Goal: Task Accomplishment & Management: Manage account settings

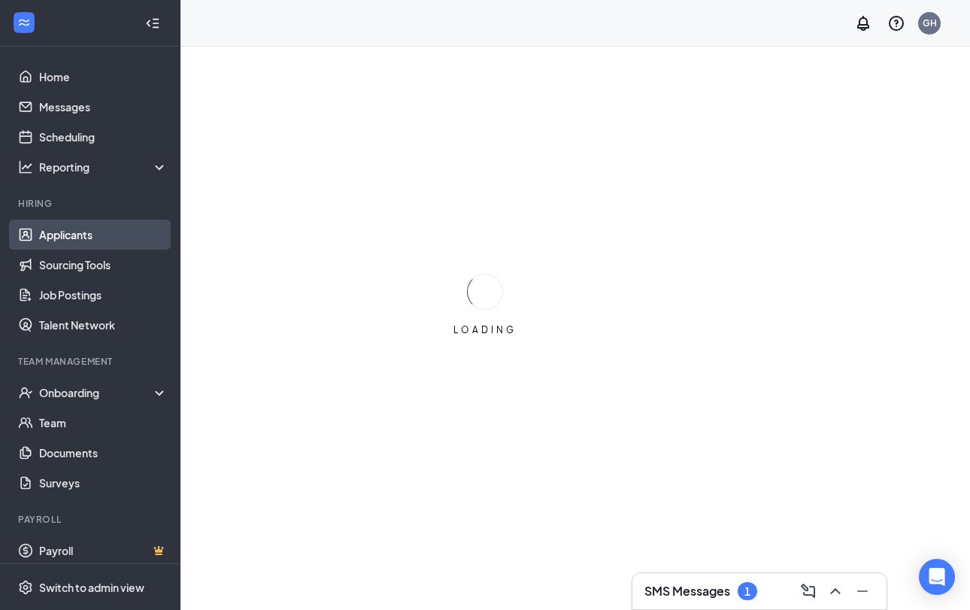
click at [73, 235] on link "Applicants" at bounding box center [103, 235] width 129 height 30
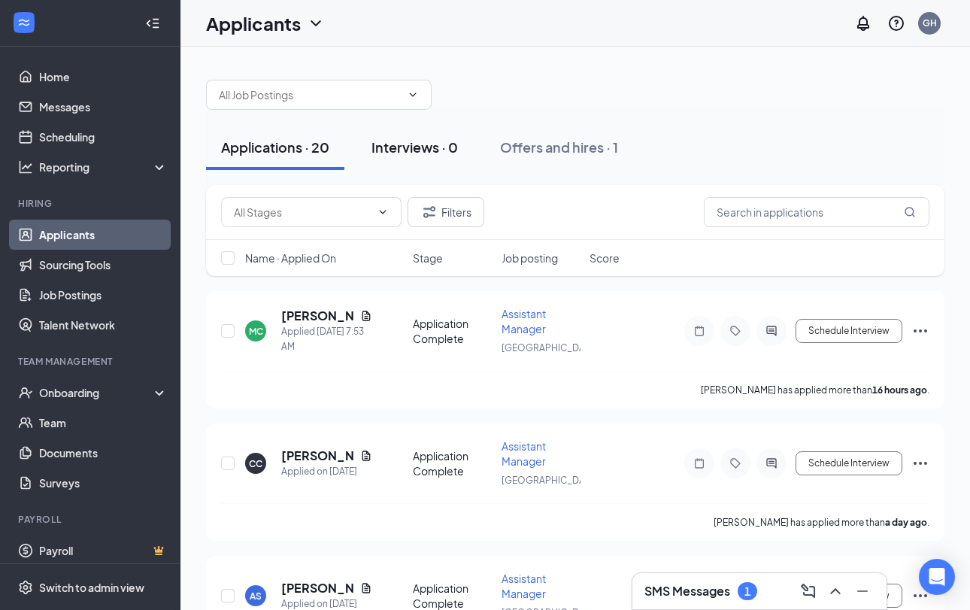
click at [383, 138] on div "Interviews · 0" at bounding box center [414, 147] width 86 height 19
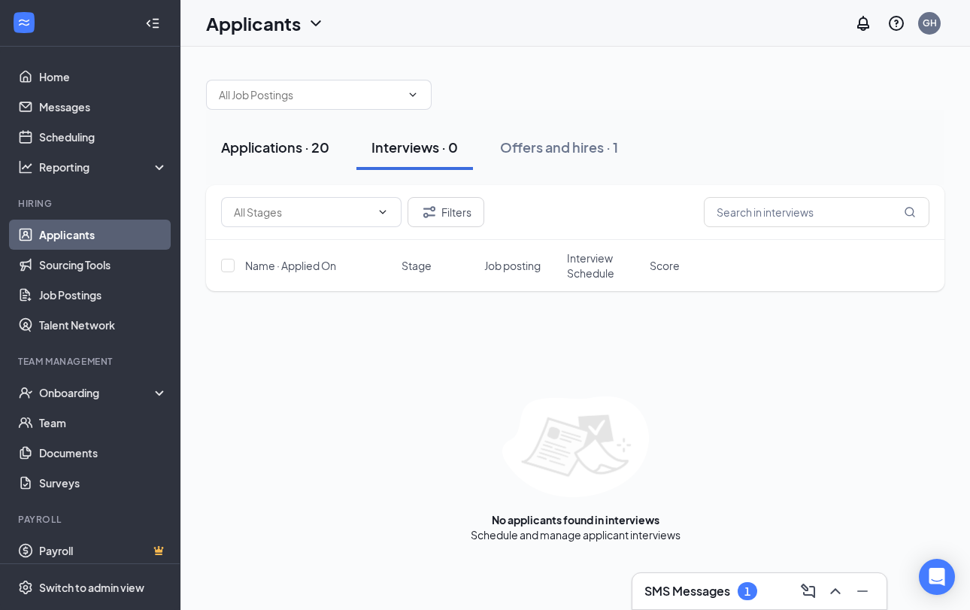
click at [270, 150] on div "Applications · 20" at bounding box center [275, 147] width 108 height 19
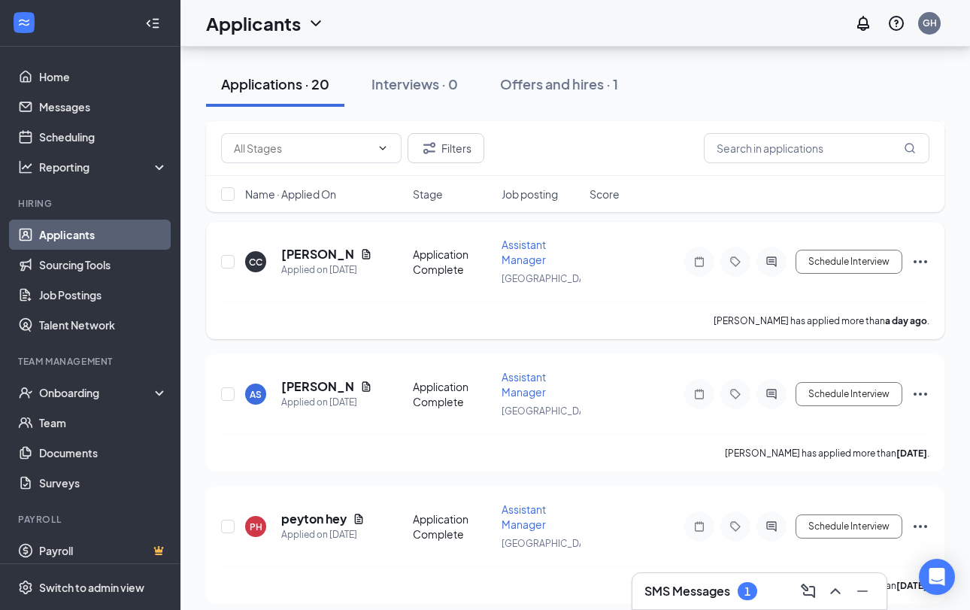
scroll to position [198, 0]
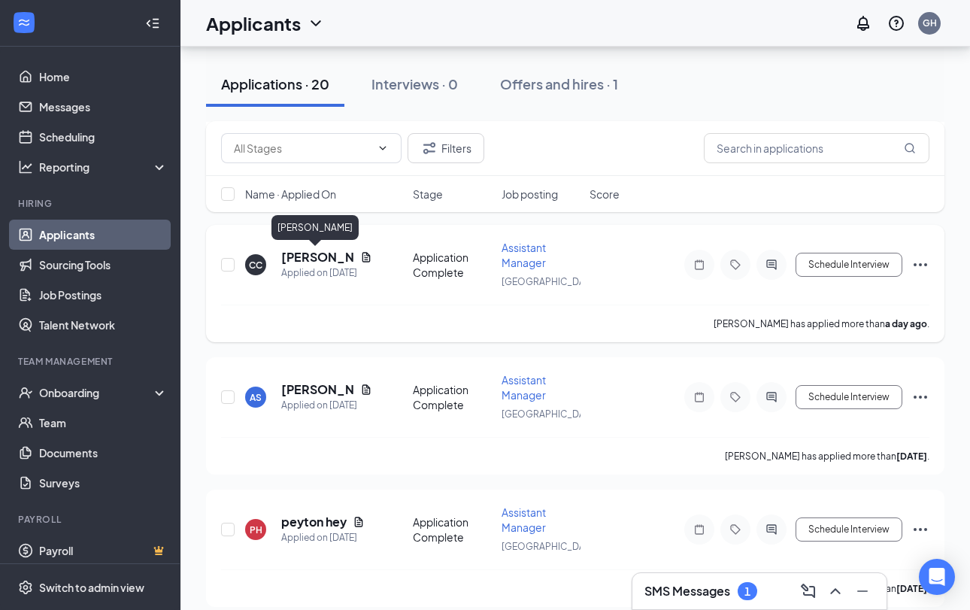
click at [314, 256] on h5 "[PERSON_NAME]" at bounding box center [317, 257] width 73 height 17
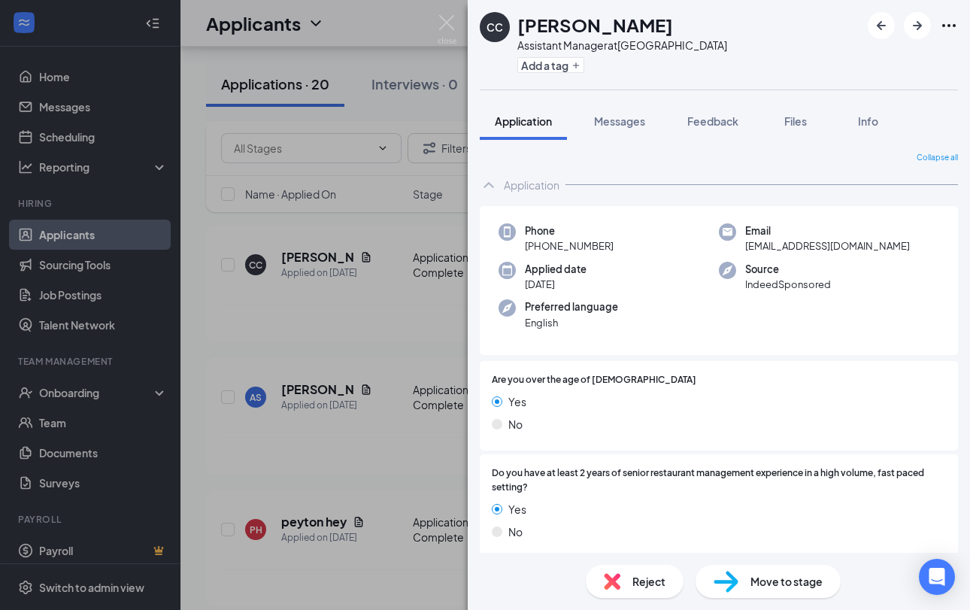
click at [671, 106] on div "Application Messages Feedback Files Info" at bounding box center [719, 121] width 478 height 38
click at [637, 125] on span "Messages" at bounding box center [619, 121] width 51 height 14
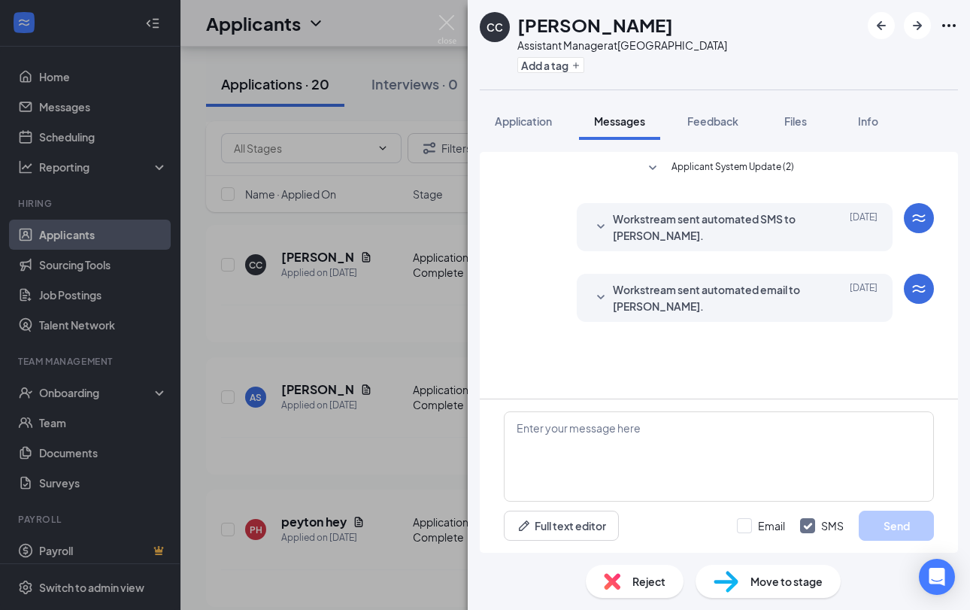
click at [304, 337] on div "CC [PERSON_NAME] Assistant Manager at [GEOGRAPHIC_DATA] Add a tag Application M…" at bounding box center [485, 305] width 970 height 610
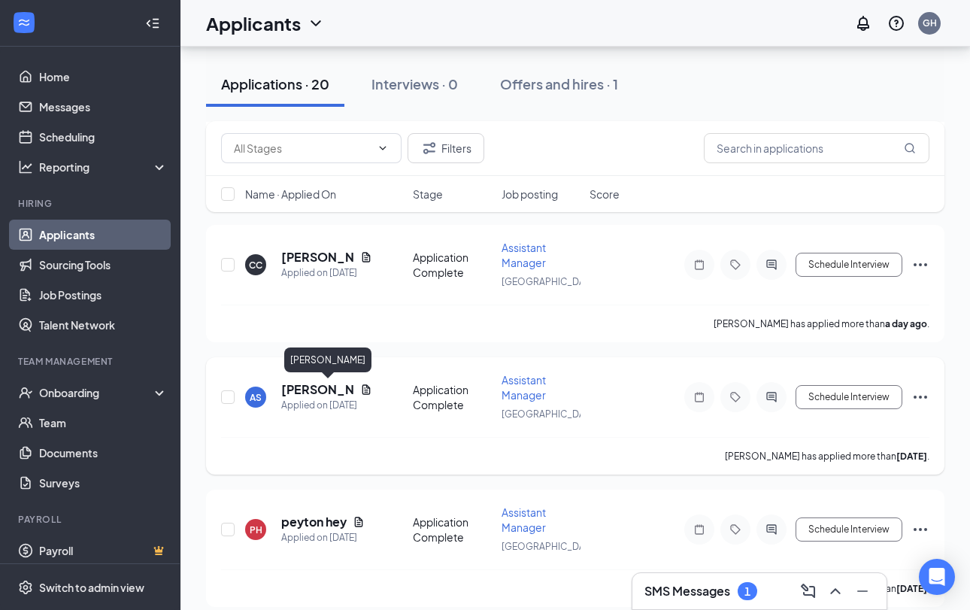
click at [327, 395] on h5 "[PERSON_NAME]" at bounding box center [317, 389] width 73 height 17
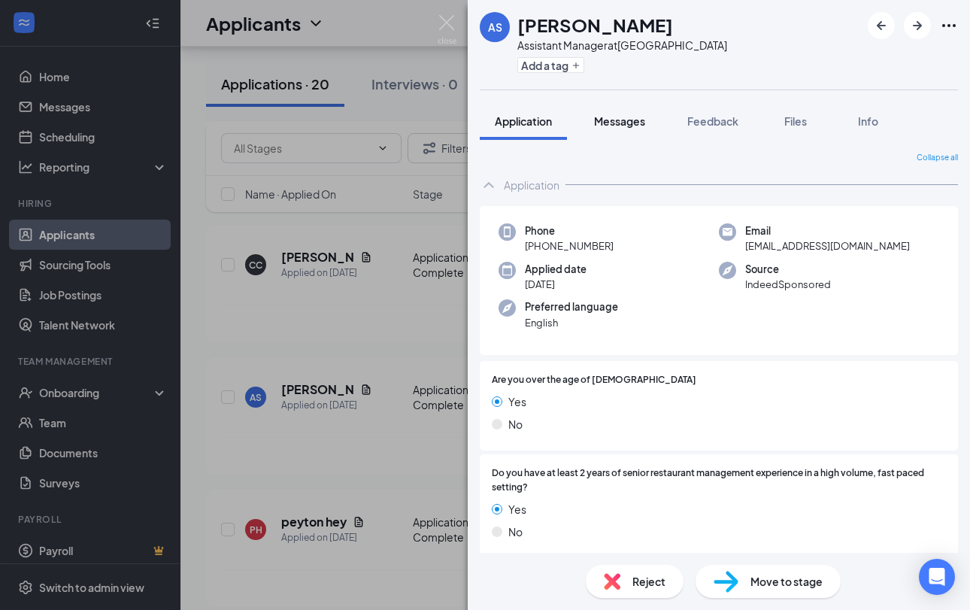
click at [622, 129] on button "Messages" at bounding box center [619, 121] width 81 height 38
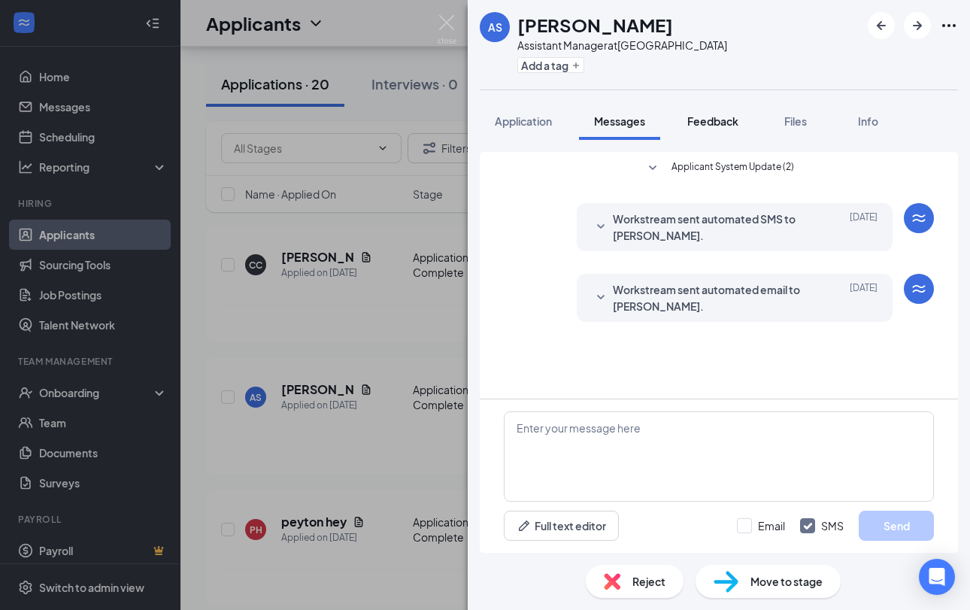
click at [698, 123] on span "Feedback" at bounding box center [712, 121] width 51 height 14
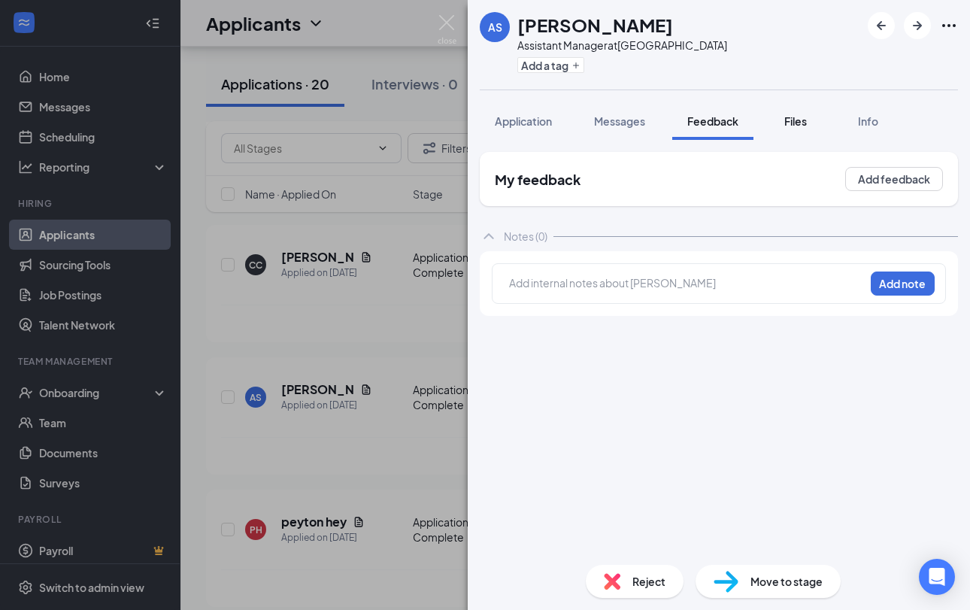
click at [789, 129] on button "Files" at bounding box center [795, 121] width 60 height 38
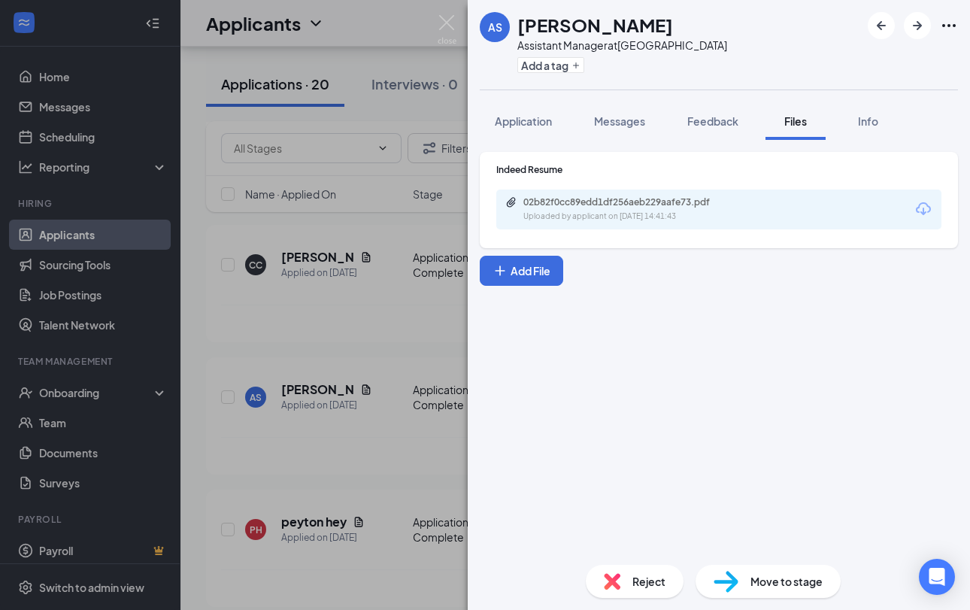
click at [785, 205] on div "02b82f0cc89edd1df256aeb229aafe73.pdf Uploaded by applicant on [DATE] 14:41:43" at bounding box center [718, 209] width 445 height 40
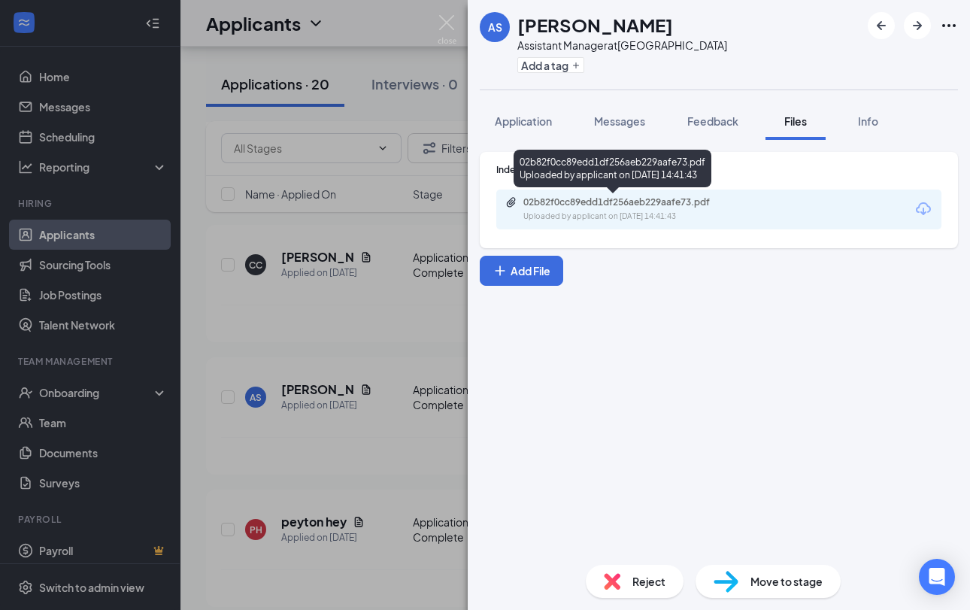
click at [686, 202] on div "02b82f0cc89edd1df256aeb229aafe73.pdf" at bounding box center [628, 202] width 210 height 12
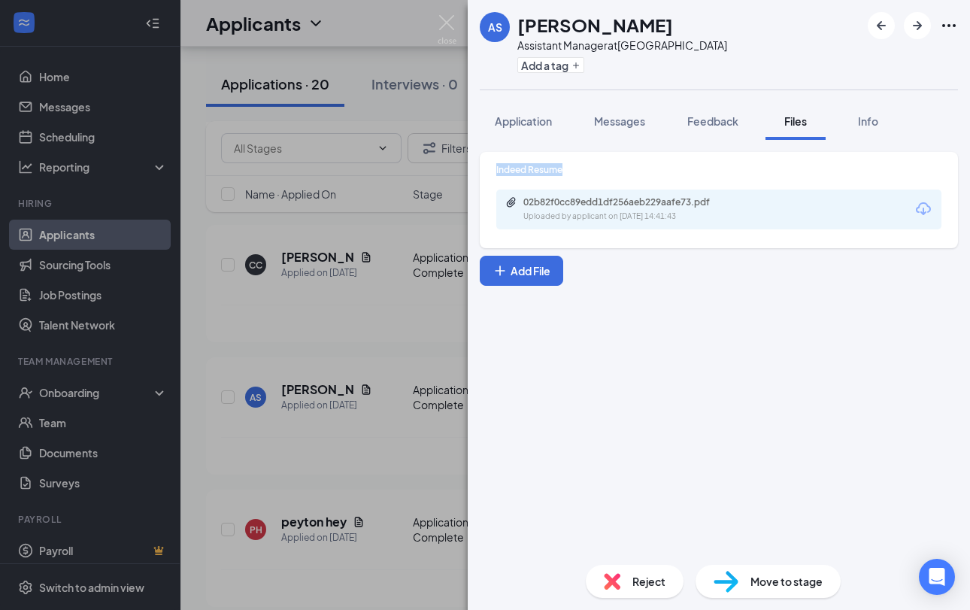
drag, startPoint x: 204, startPoint y: 236, endPoint x: 322, endPoint y: 95, distance: 184.1
click at [331, 108] on div "AS [PERSON_NAME] Assistant Manager at [GEOGRAPHIC_DATA] Add a tag Application M…" at bounding box center [485, 305] width 970 height 610
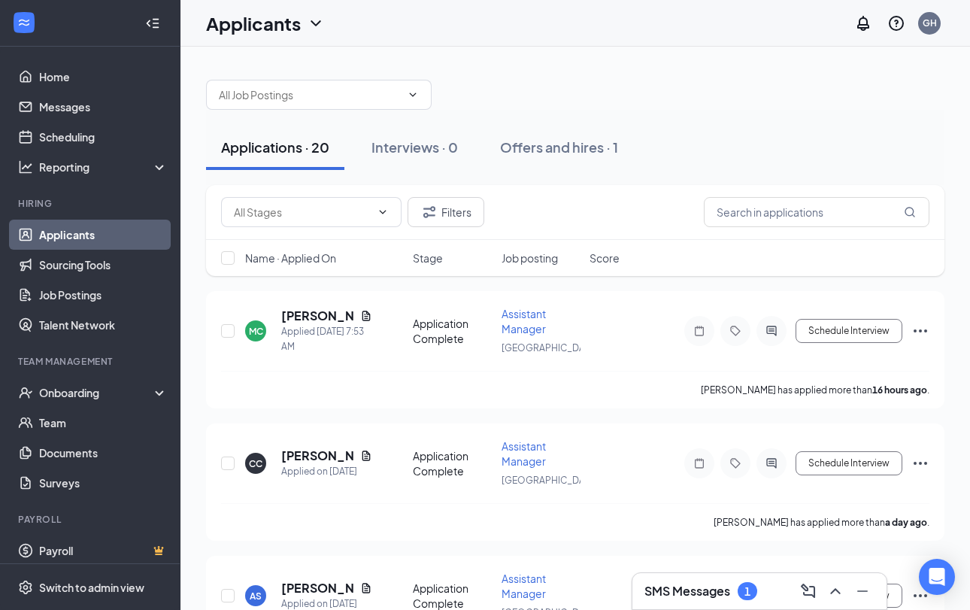
click at [280, 35] on h1 "Applicants" at bounding box center [253, 24] width 95 height 26
click at [400, 93] on input "text" at bounding box center [310, 94] width 182 height 17
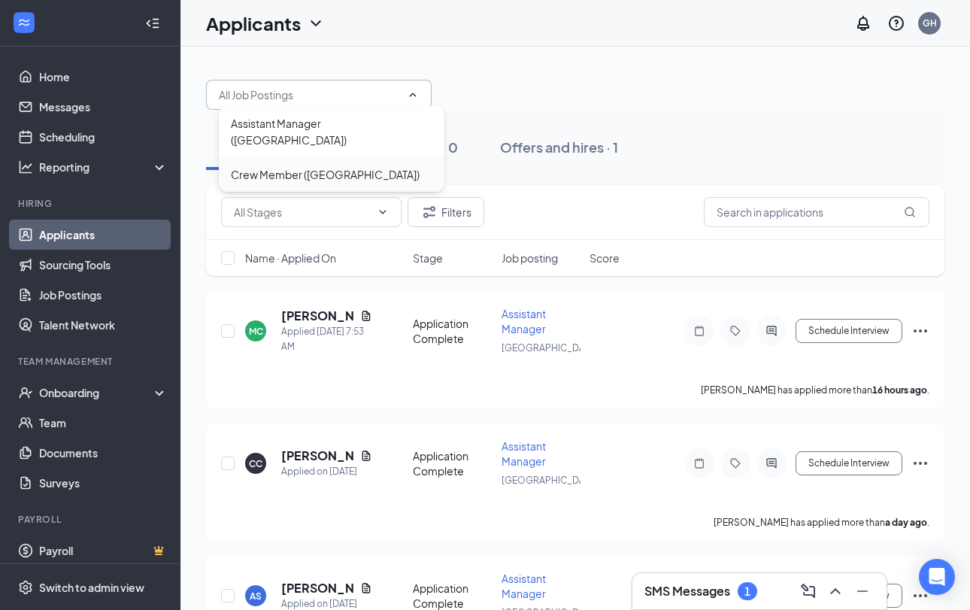
click at [353, 166] on div "Crew Member ([GEOGRAPHIC_DATA])" at bounding box center [325, 174] width 189 height 17
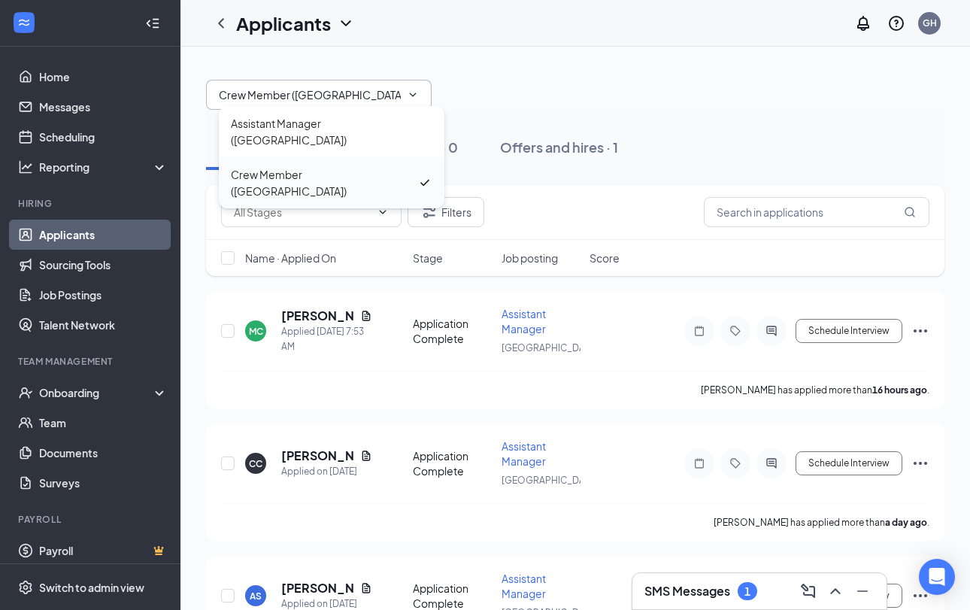
type input "Crew Member ([GEOGRAPHIC_DATA])"
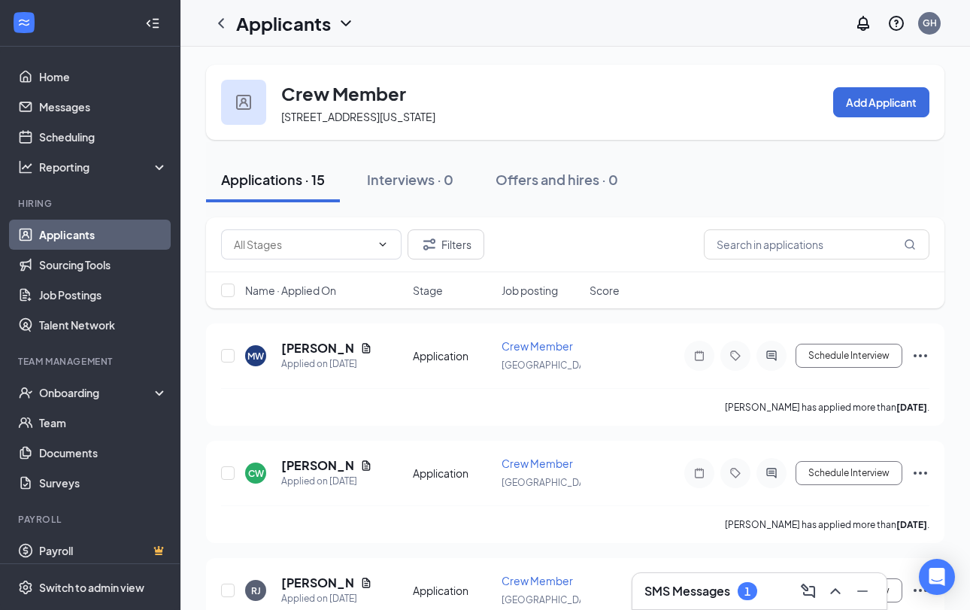
click at [266, 24] on h1 "Applicants" at bounding box center [283, 24] width 95 height 26
click at [401, 25] on div "Applicants GH" at bounding box center [574, 23] width 789 height 47
click at [313, 33] on h1 "Applicants" at bounding box center [283, 24] width 95 height 26
click at [283, 71] on link "Applicants" at bounding box center [326, 65] width 162 height 15
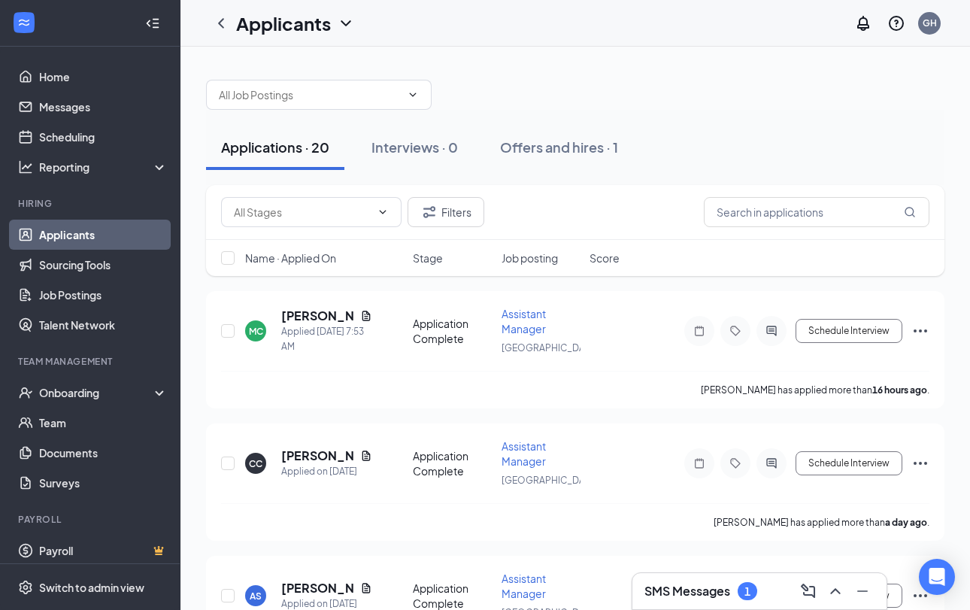
click at [281, 27] on h1 "Applicants" at bounding box center [283, 24] width 95 height 26
click at [363, 101] on link "Archived applicants" at bounding box center [326, 98] width 162 height 15
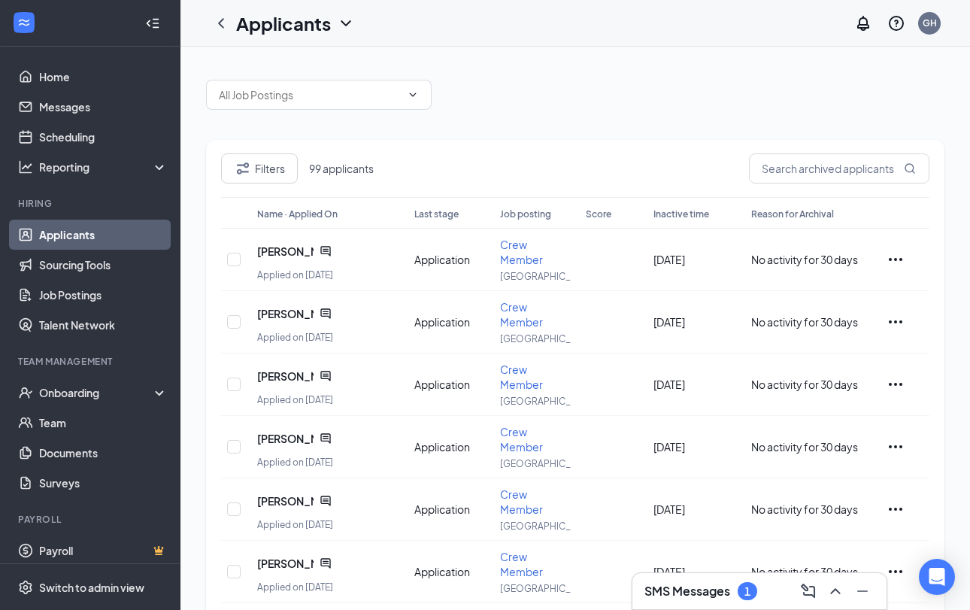
click at [329, 16] on h1 "Applicants" at bounding box center [283, 24] width 95 height 26
click at [281, 72] on link "Applicants" at bounding box center [326, 65] width 162 height 15
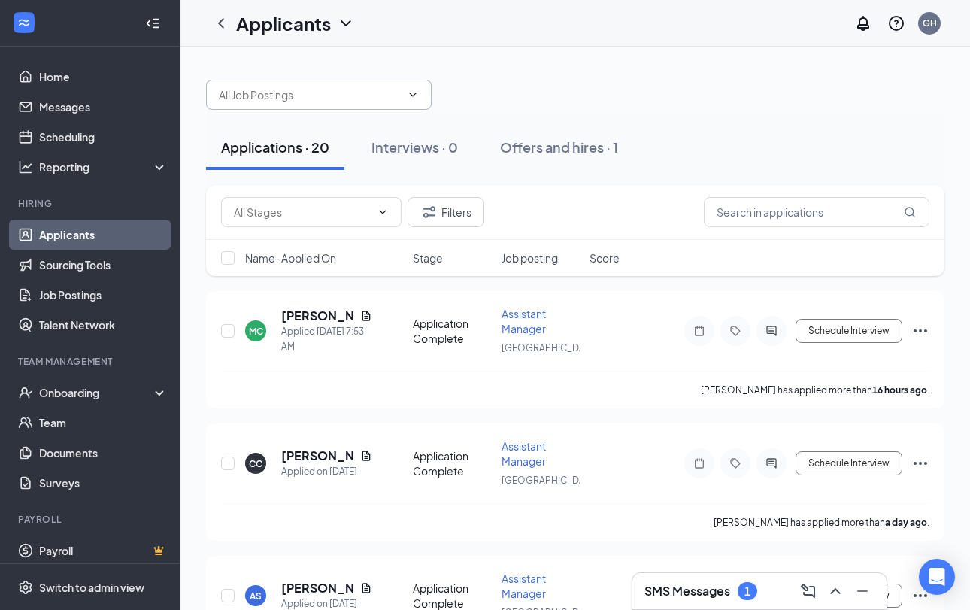
click at [280, 102] on input "text" at bounding box center [310, 94] width 182 height 17
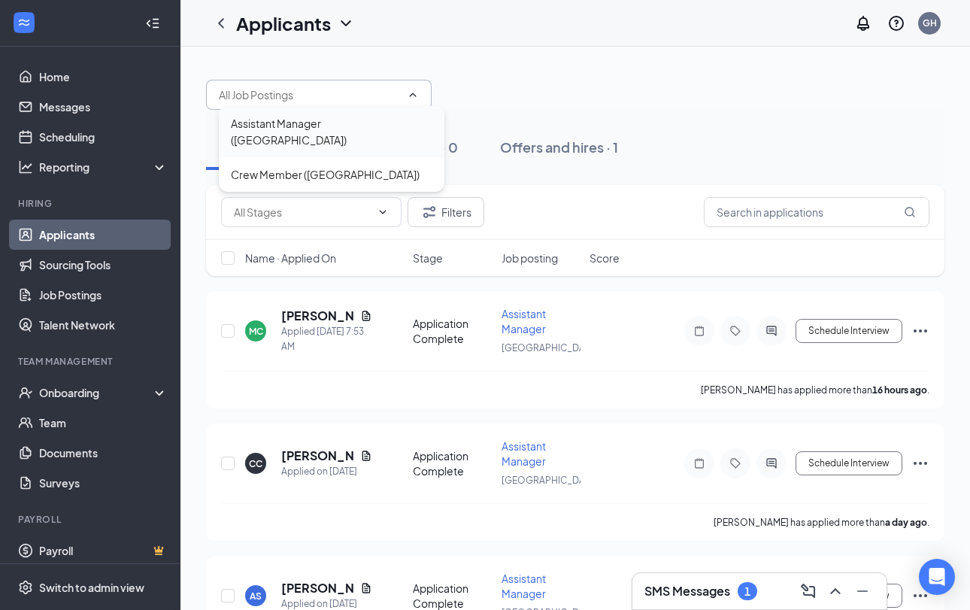
click at [279, 120] on div "Assistant Manager ([GEOGRAPHIC_DATA])" at bounding box center [331, 131] width 201 height 33
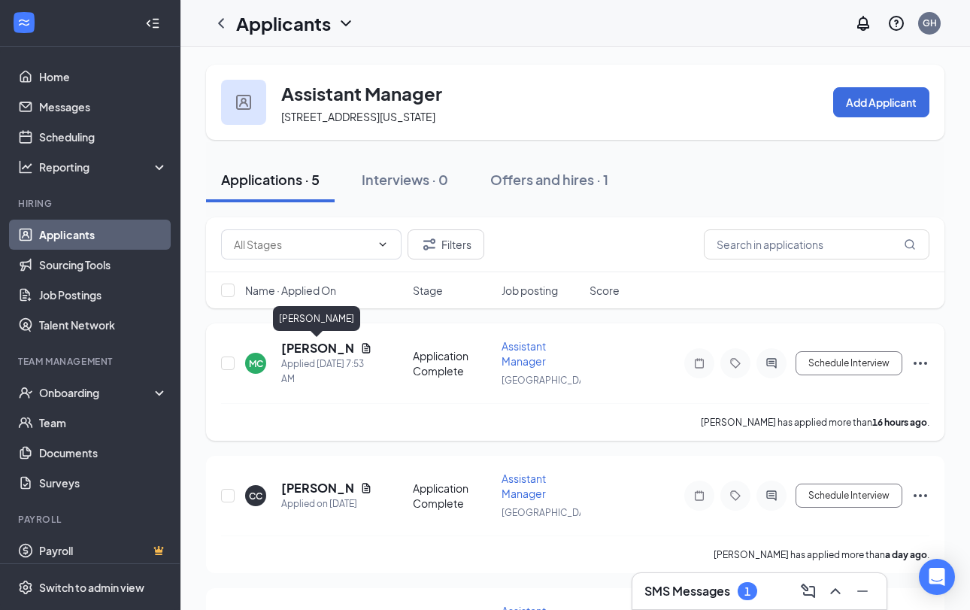
click at [336, 356] on h5 "[PERSON_NAME]" at bounding box center [317, 348] width 73 height 17
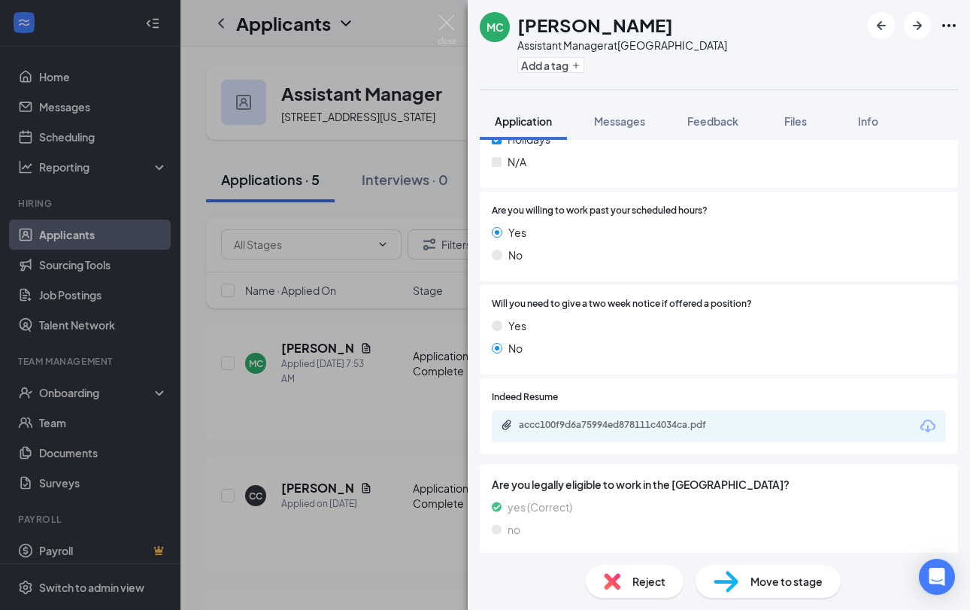
scroll to position [549, 0]
click at [662, 428] on div "accc100f9d6a75994ed878111c4034ca.pdf" at bounding box center [719, 427] width 454 height 32
click at [659, 411] on div "accc100f9d6a75994ed878111c4034ca.pdf" at bounding box center [719, 427] width 454 height 32
click at [658, 419] on div "accc100f9d6a75994ed878111c4034ca.pdf" at bounding box center [624, 425] width 210 height 12
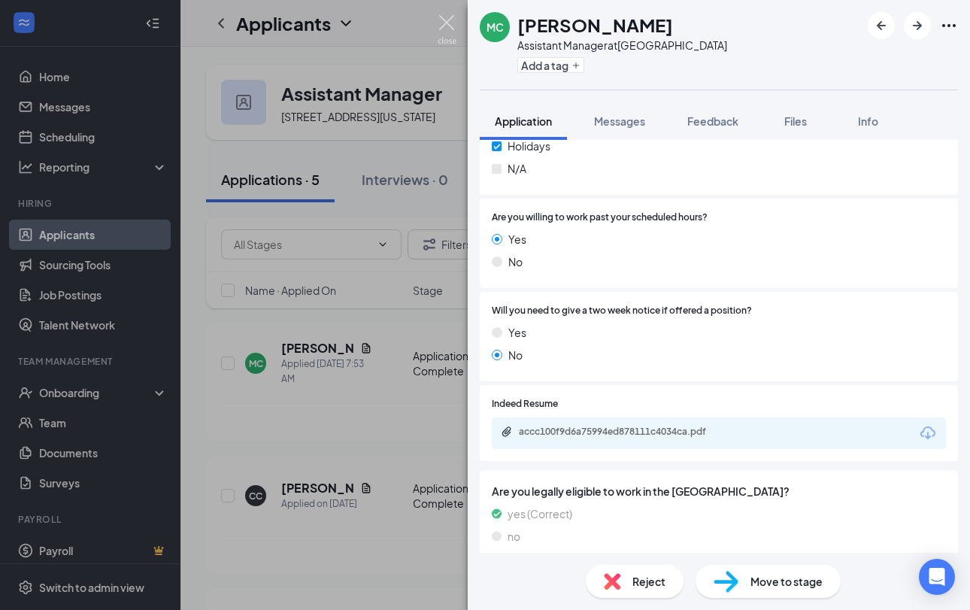
click at [453, 28] on img at bounding box center [447, 29] width 19 height 29
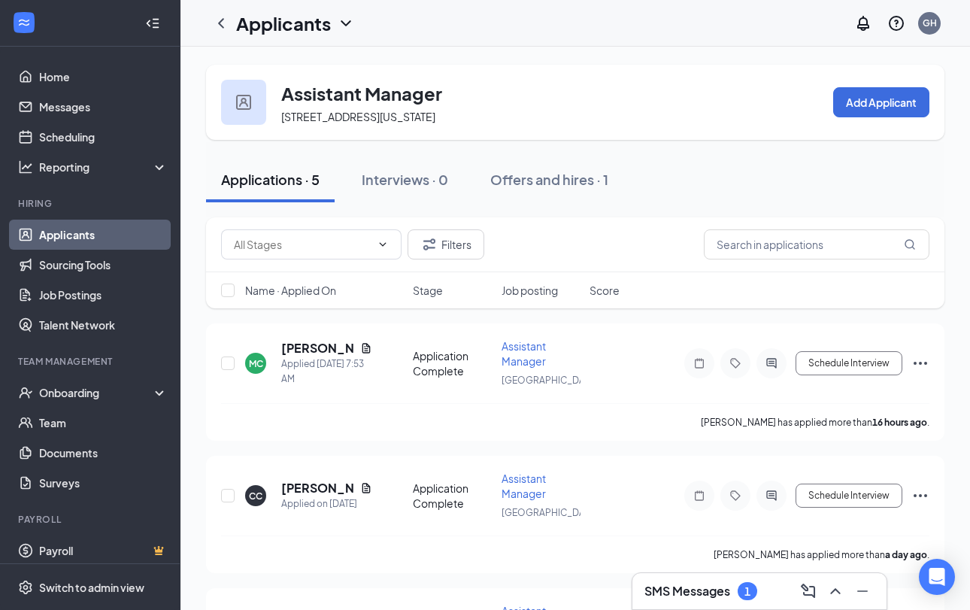
click at [734, 584] on div "SMS Messages 1" at bounding box center [700, 591] width 113 height 18
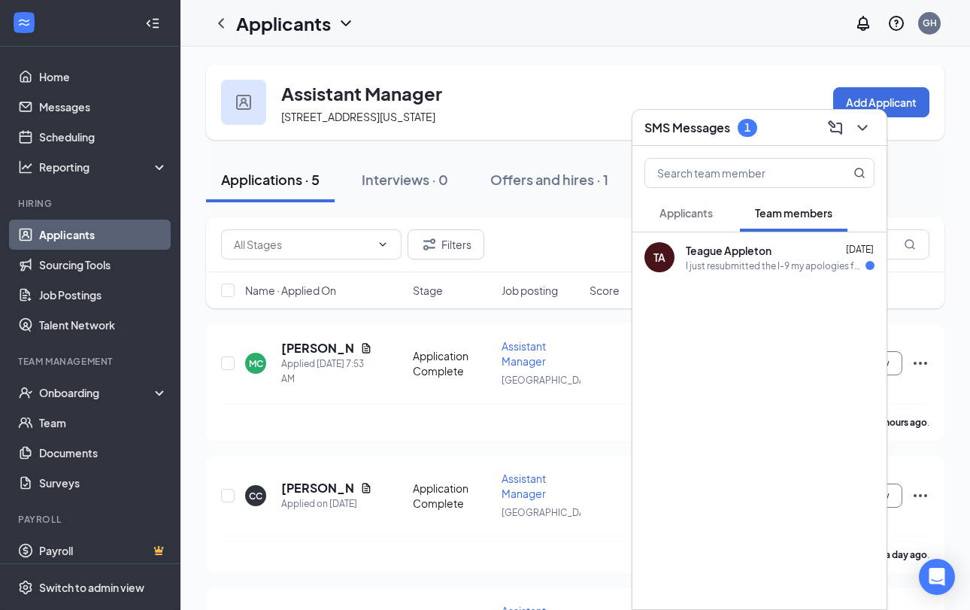
click at [682, 255] on div "[PERSON_NAME] Appleton [DATE] I just resubmitted the I-9 my apologies for not i…" at bounding box center [759, 257] width 254 height 50
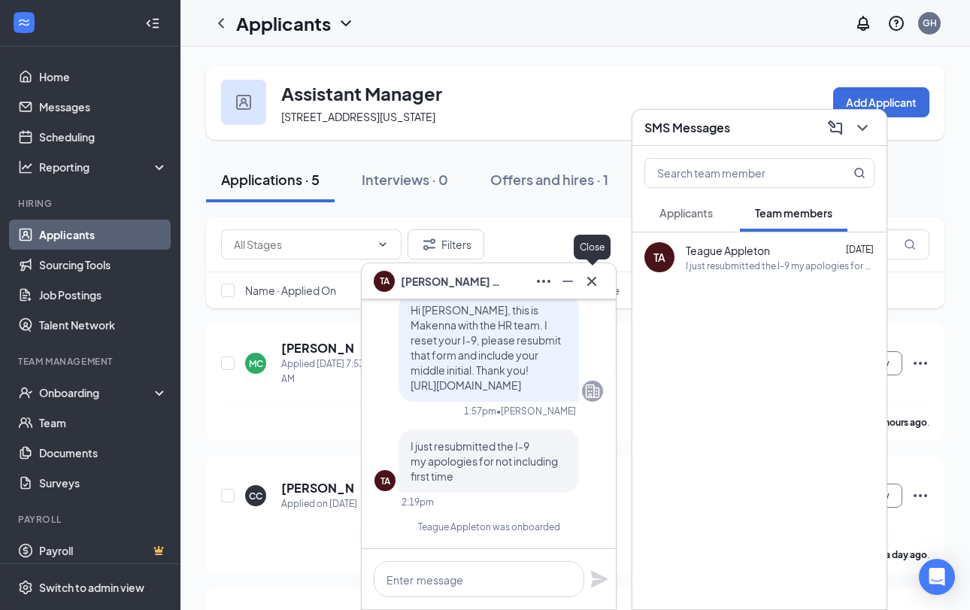
click at [589, 288] on icon "Cross" at bounding box center [592, 281] width 18 height 18
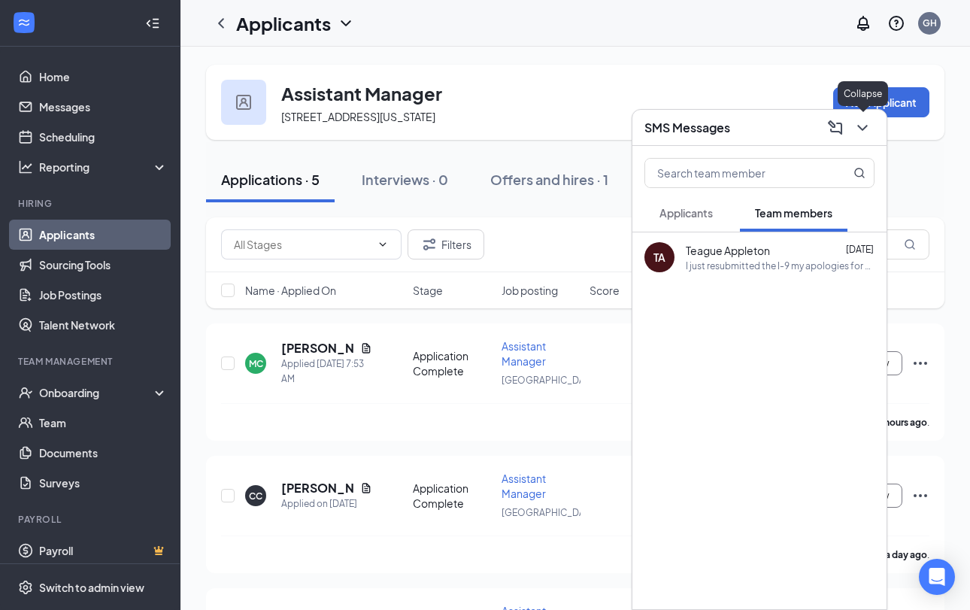
click at [857, 132] on icon "ChevronDown" at bounding box center [862, 128] width 18 height 18
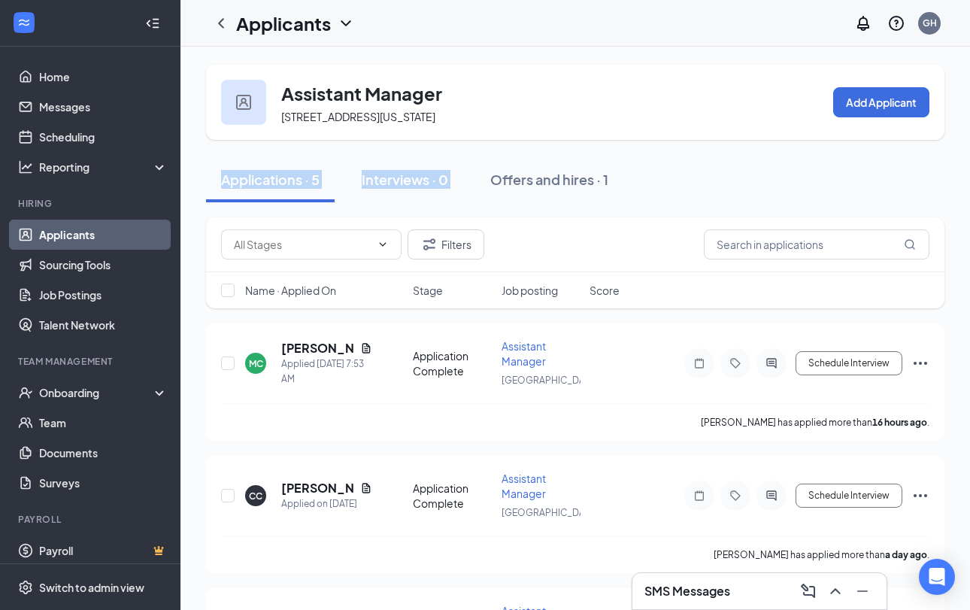
drag, startPoint x: 857, startPoint y: 131, endPoint x: 775, endPoint y: 162, distance: 87.8
click at [775, 162] on div "Assistant Manager [STREET_ADDRESS][US_STATE] Add Applicant Applications · 5 Int…" at bounding box center [575, 517] width 738 height 905
click at [697, 105] on div "Assistant Manager [STREET_ADDRESS][US_STATE] Add Applicant" at bounding box center [575, 102] width 738 height 75
click at [308, 29] on h1 "Applicants" at bounding box center [283, 24] width 95 height 26
click at [470, 32] on div "Applicants GH" at bounding box center [574, 23] width 789 height 47
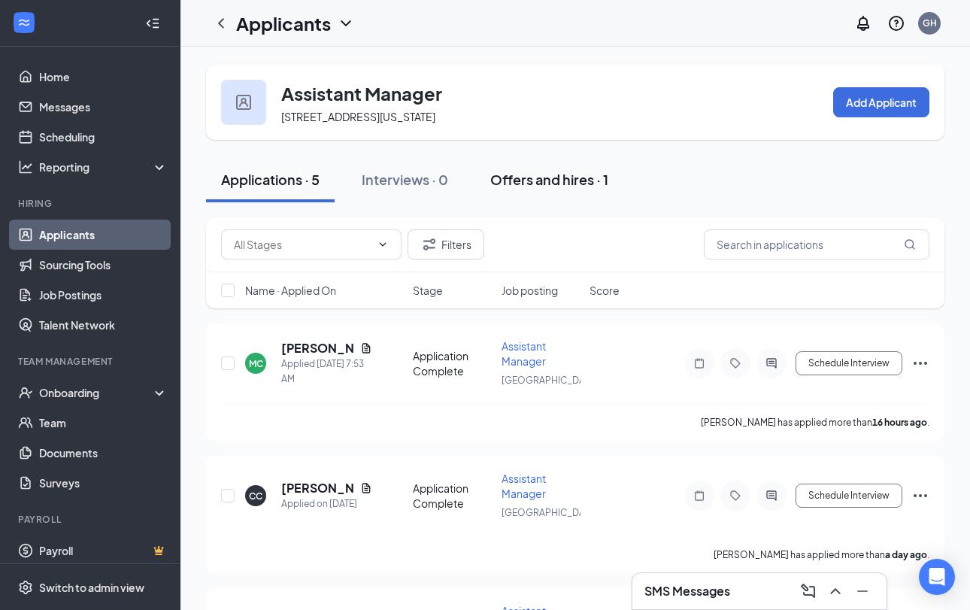
click at [516, 169] on button "Offers and hires · 1" at bounding box center [549, 179] width 148 height 45
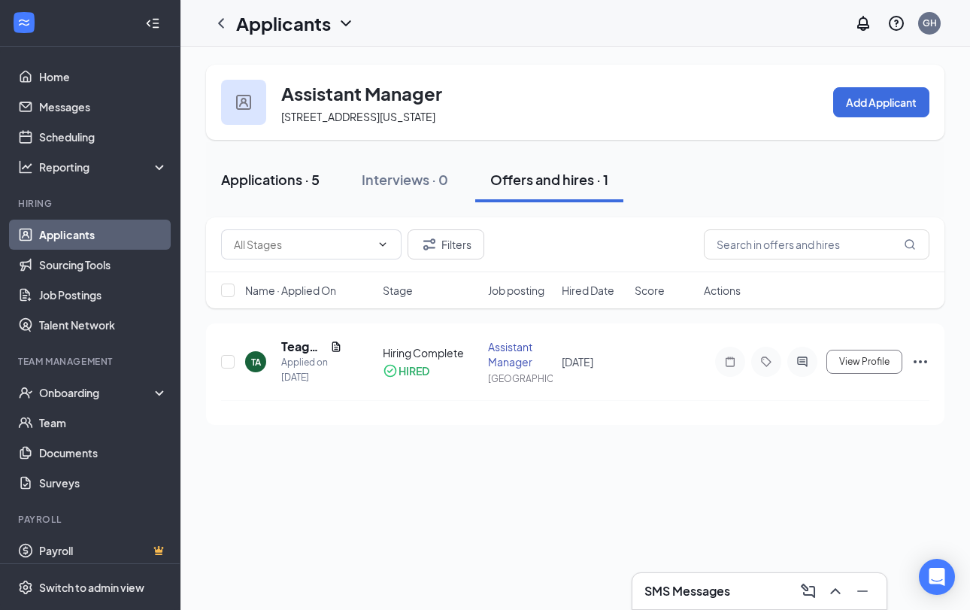
click at [295, 177] on div "Applications · 5" at bounding box center [270, 179] width 98 height 19
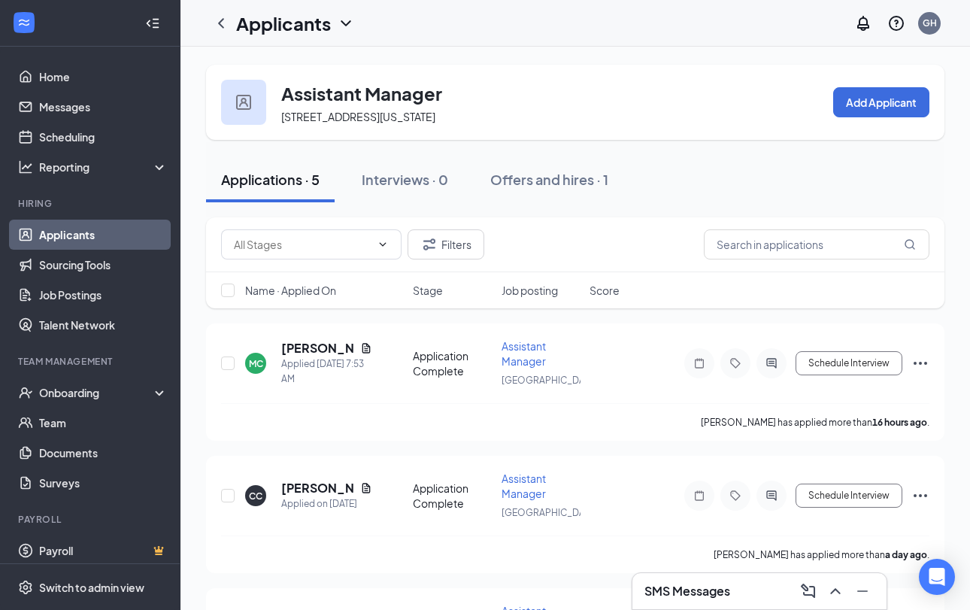
click at [252, 29] on h1 "Applicants" at bounding box center [283, 24] width 95 height 26
click at [431, 34] on div "Applicants GH" at bounding box center [574, 23] width 789 height 47
click at [257, 34] on h1 "Applicants" at bounding box center [283, 24] width 95 height 26
click at [573, 114] on div "Assistant Manager [STREET_ADDRESS][US_STATE] Add Applicant" at bounding box center [575, 102] width 738 height 75
click at [223, 20] on icon "ChevronLeft" at bounding box center [221, 23] width 18 height 18
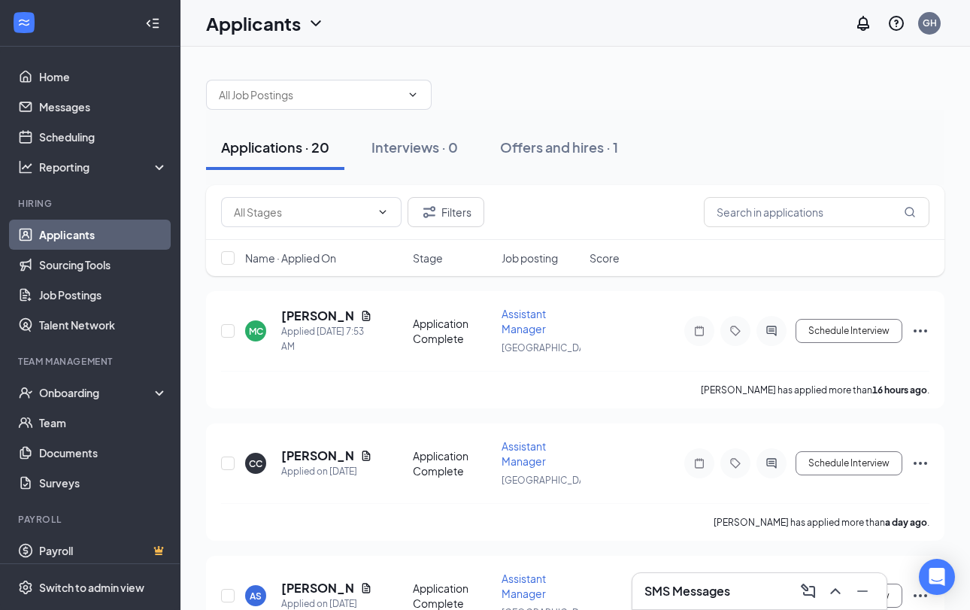
click at [283, 29] on h1 "Applicants" at bounding box center [253, 24] width 95 height 26
click at [345, 20] on div "Applicants GH" at bounding box center [574, 23] width 789 height 47
click at [314, 153] on div "Applications · 20" at bounding box center [275, 147] width 108 height 19
click at [300, 89] on input "text" at bounding box center [310, 94] width 182 height 17
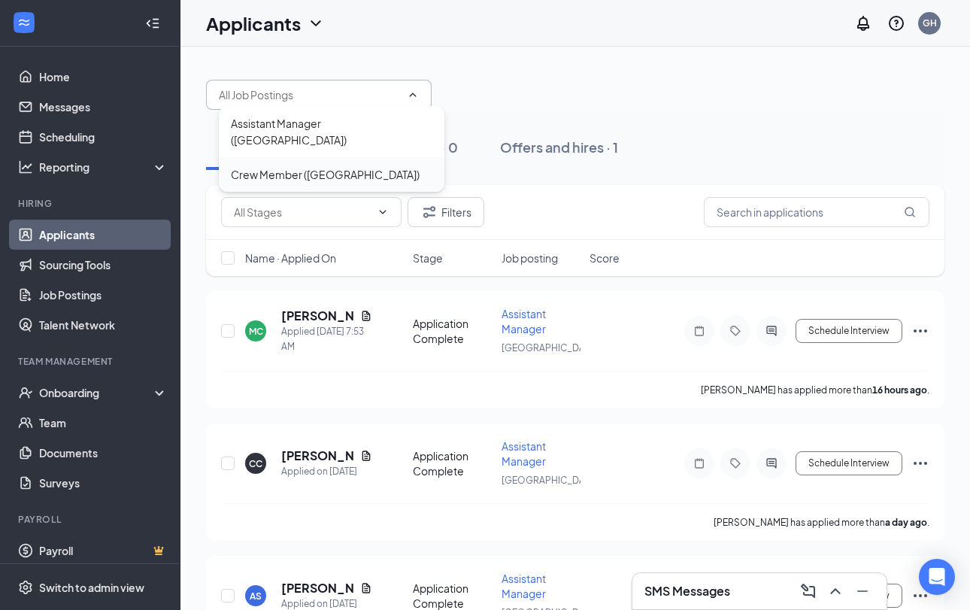
click at [281, 166] on div "Crew Member ([GEOGRAPHIC_DATA])" at bounding box center [325, 174] width 189 height 17
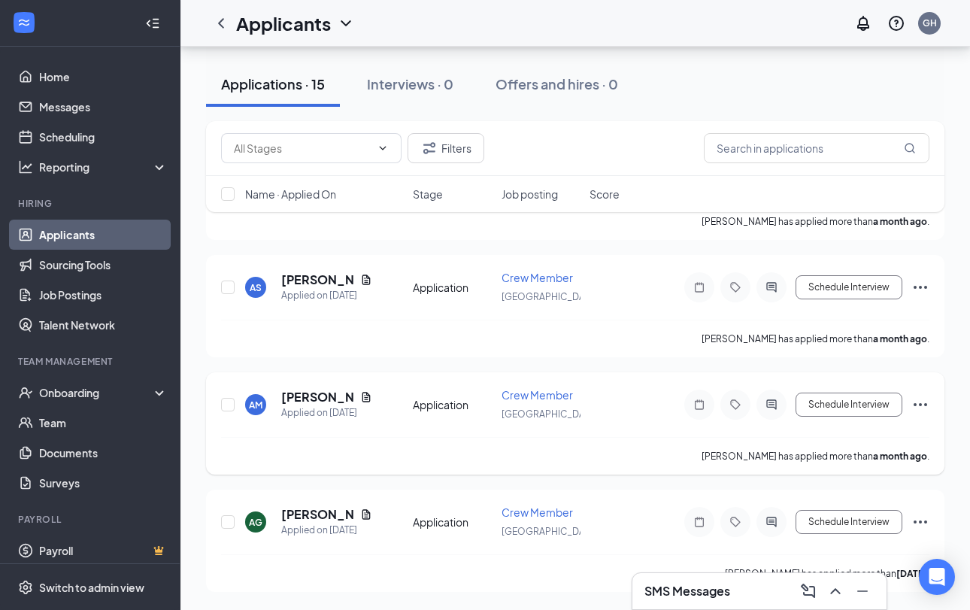
scroll to position [1476, 0]
click at [331, 513] on h5 "[PERSON_NAME]" at bounding box center [317, 514] width 73 height 17
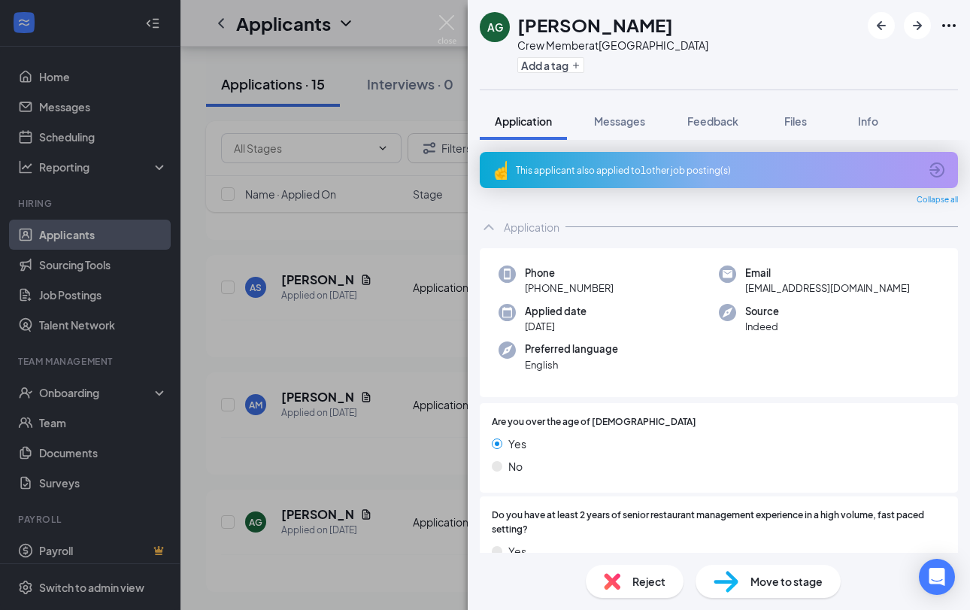
click at [344, 512] on div "AG [PERSON_NAME] Crew Member at [GEOGRAPHIC_DATA] Add a tag Application Message…" at bounding box center [485, 305] width 970 height 610
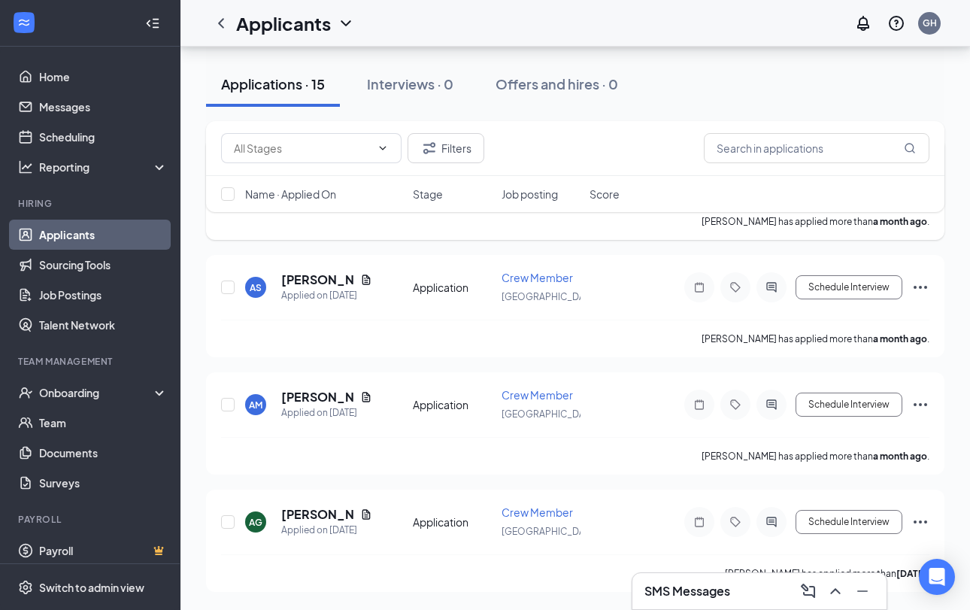
scroll to position [1476, 0]
click at [309, 398] on h5 "[PERSON_NAME]" at bounding box center [317, 397] width 73 height 17
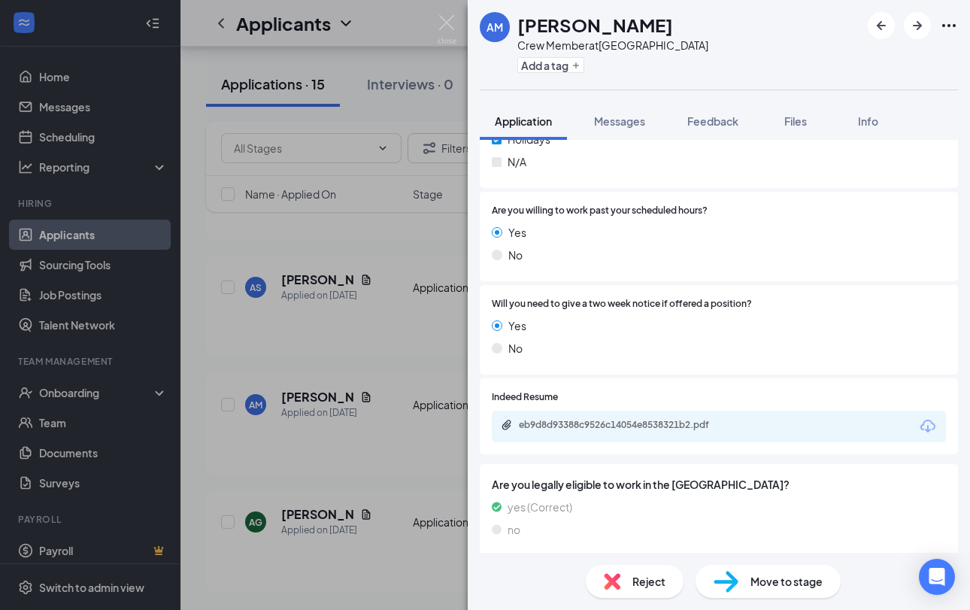
scroll to position [549, 0]
click at [419, 376] on div "AM [PERSON_NAME] Crew Member at [GEOGRAPHIC_DATA] Add a tag Application Message…" at bounding box center [485, 305] width 970 height 610
click at [447, 29] on img at bounding box center [447, 29] width 19 height 29
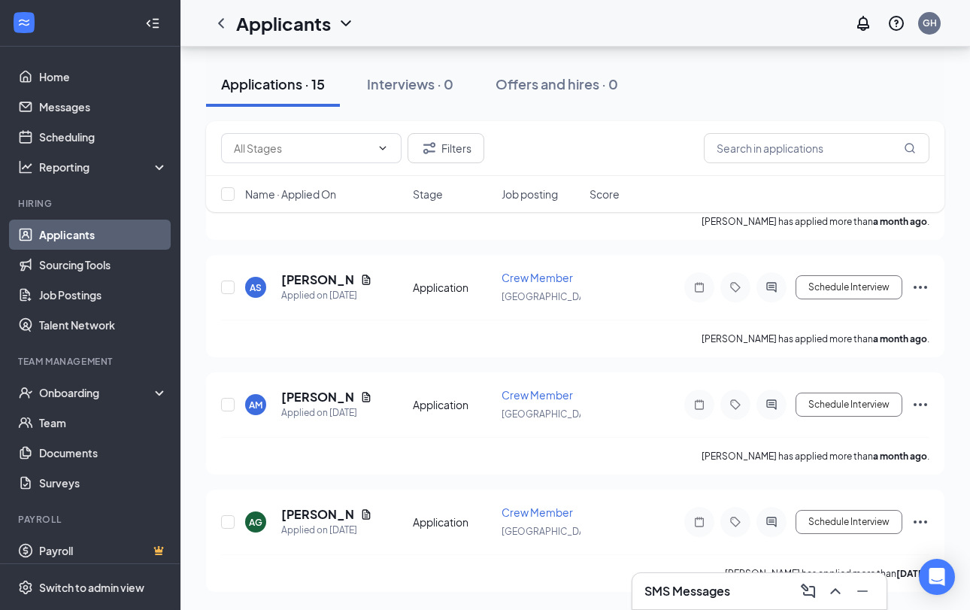
scroll to position [1476, 0]
click at [337, 508] on h5 "[PERSON_NAME]" at bounding box center [317, 514] width 73 height 17
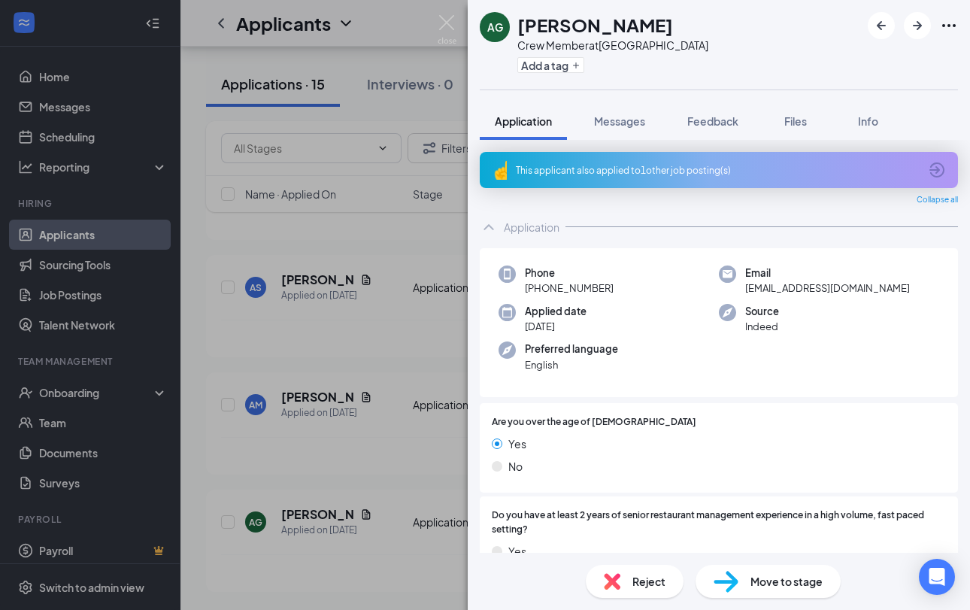
click at [633, 176] on div "This applicant also applied to 1 other job posting(s)" at bounding box center [717, 170] width 403 height 13
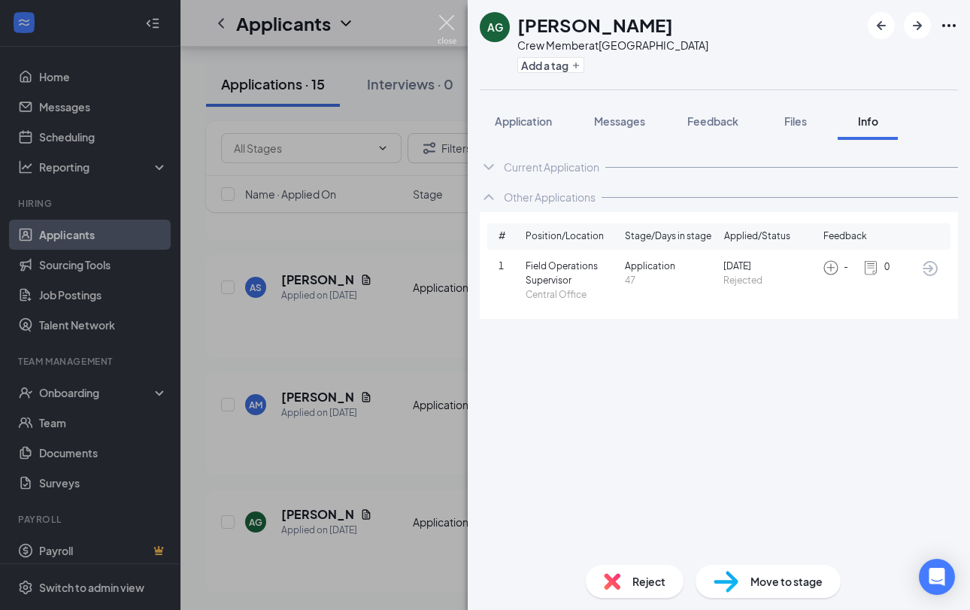
click at [453, 35] on img at bounding box center [447, 29] width 19 height 29
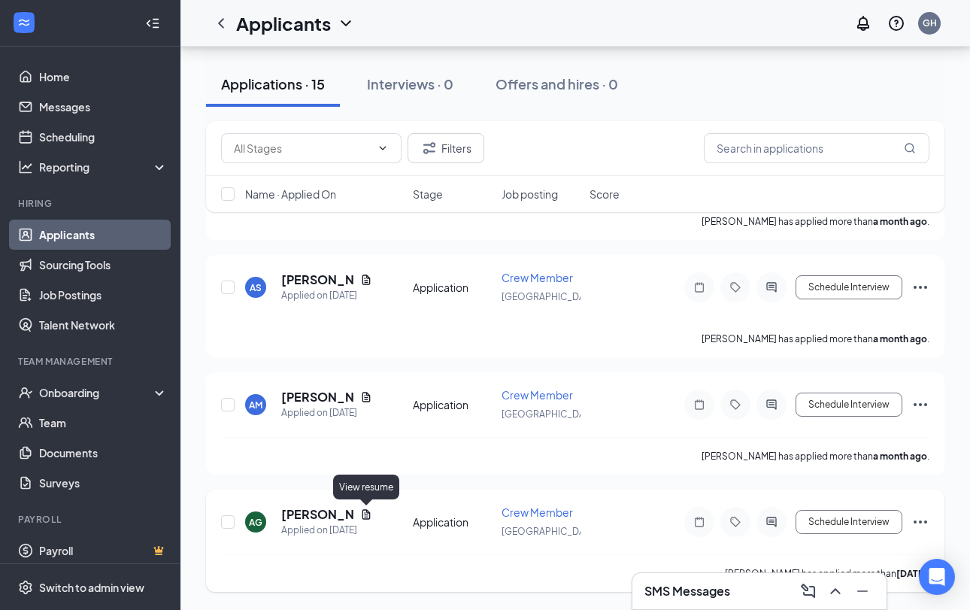
click at [368, 514] on icon "Document" at bounding box center [366, 514] width 12 height 12
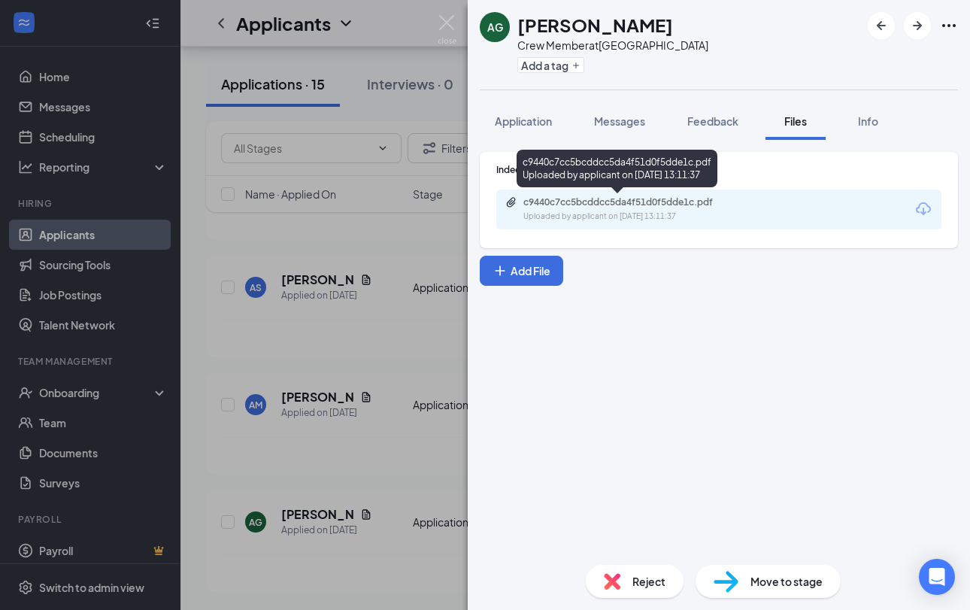
click at [581, 214] on div "Uploaded by applicant on [DATE] 13:11:37" at bounding box center [636, 216] width 226 height 12
